Goal: Find contact information: Find contact information

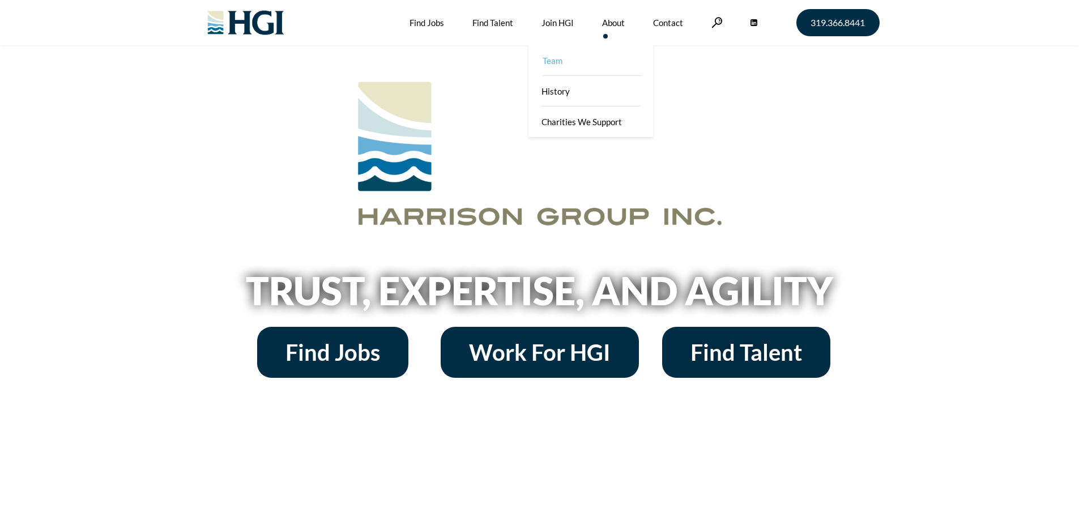
click at [567, 52] on link "Team" at bounding box center [591, 60] width 125 height 31
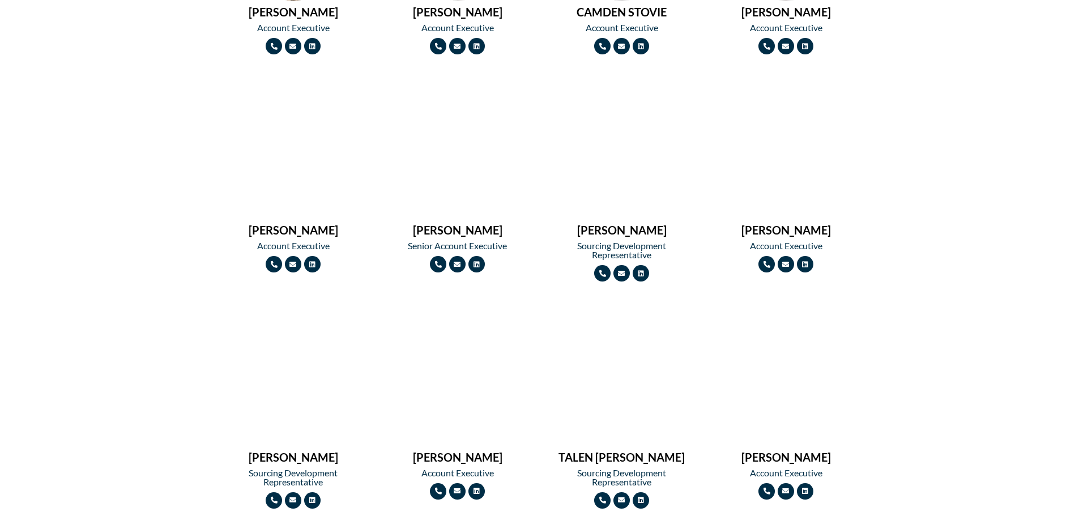
scroll to position [981, 0]
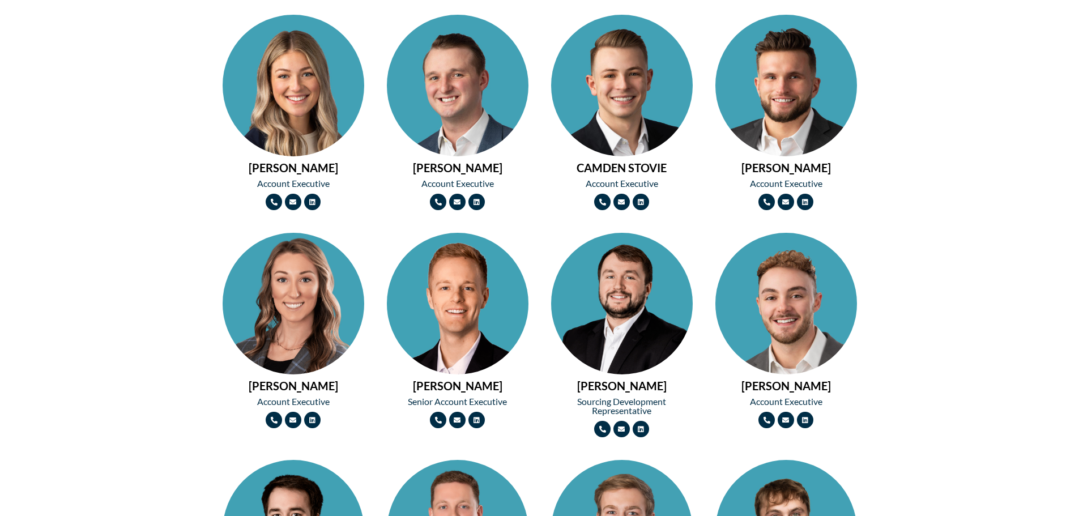
click at [761, 72] on img at bounding box center [786, 121] width 142 height 212
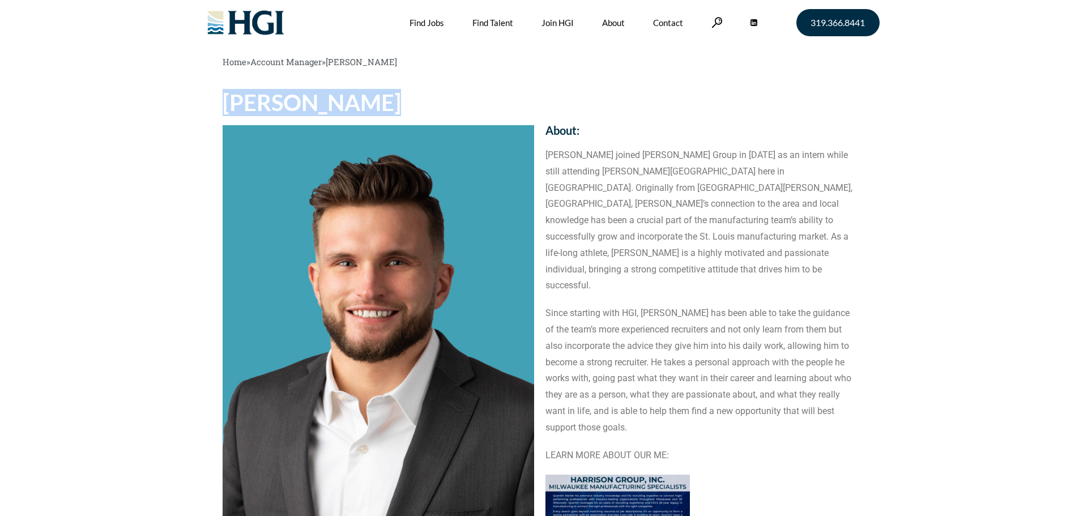
drag, startPoint x: 400, startPoint y: 105, endPoint x: 215, endPoint y: 90, distance: 185.8
copy h1 "[PERSON_NAME]"
